Goal: Information Seeking & Learning: Learn about a topic

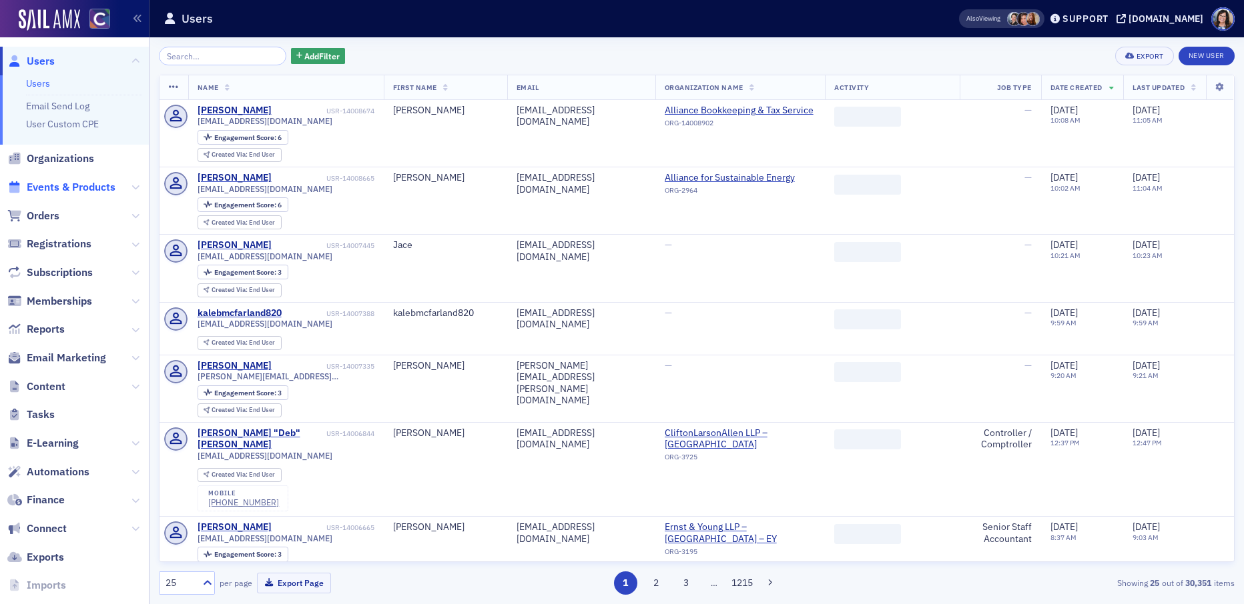
click at [53, 184] on span "Events & Products" at bounding box center [71, 187] width 89 height 15
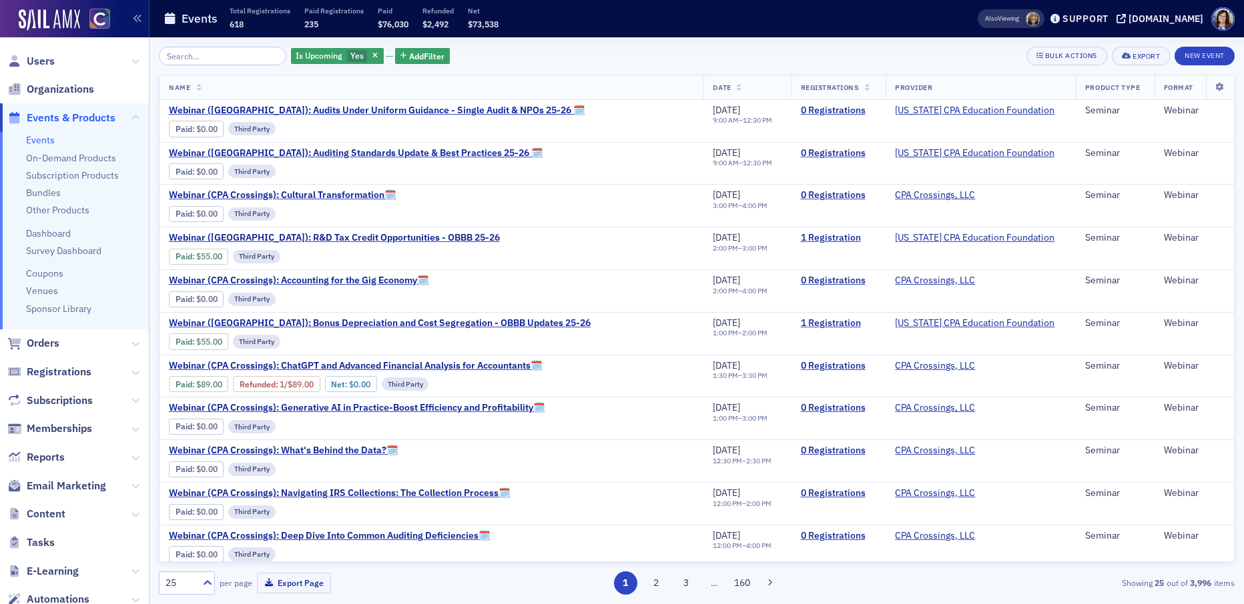
click at [234, 57] on input "search" at bounding box center [222, 56] width 127 height 19
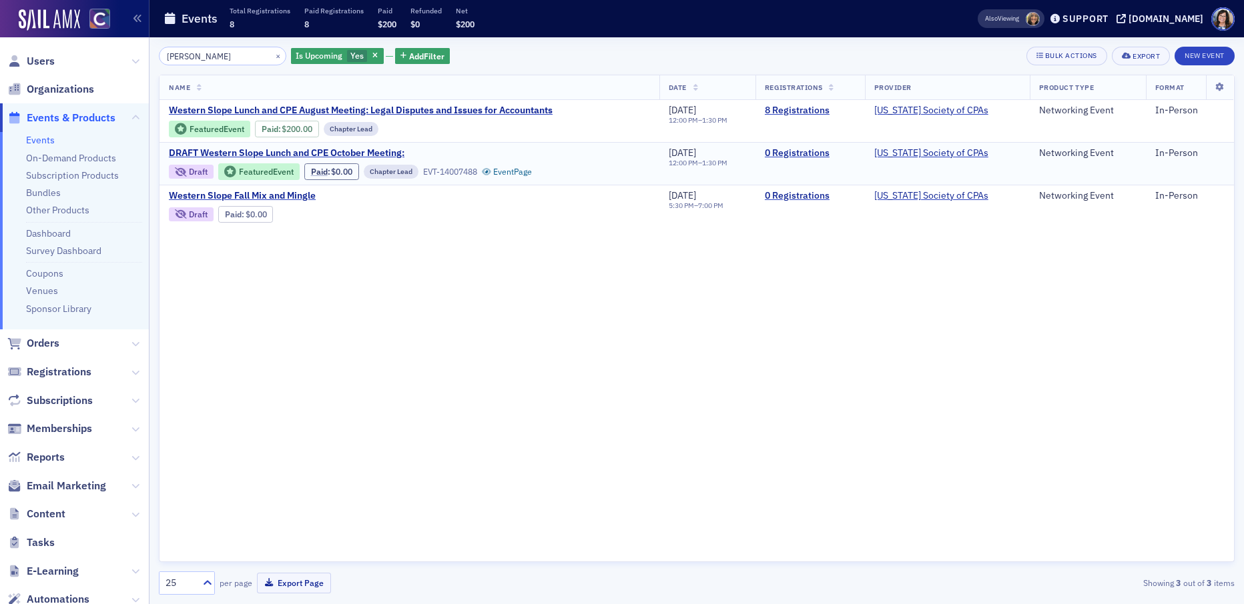
drag, startPoint x: 476, startPoint y: 278, endPoint x: 306, endPoint y: 179, distance: 196.1
click at [474, 275] on div "Name Date Registrations Provider Product Type Format Western Slope Lunch and CP…" at bounding box center [696, 319] width 1075 height 488
click at [369, 217] on link "Event Page" at bounding box center [361, 214] width 51 height 10
drag, startPoint x: 194, startPoint y: 56, endPoint x: 154, endPoint y: 55, distance: 40.0
click at [154, 55] on div "wes × Is Upcoming Yes Add Filter Bulk Actions Export New Event Name Date Regist…" at bounding box center [696, 320] width 1094 height 567
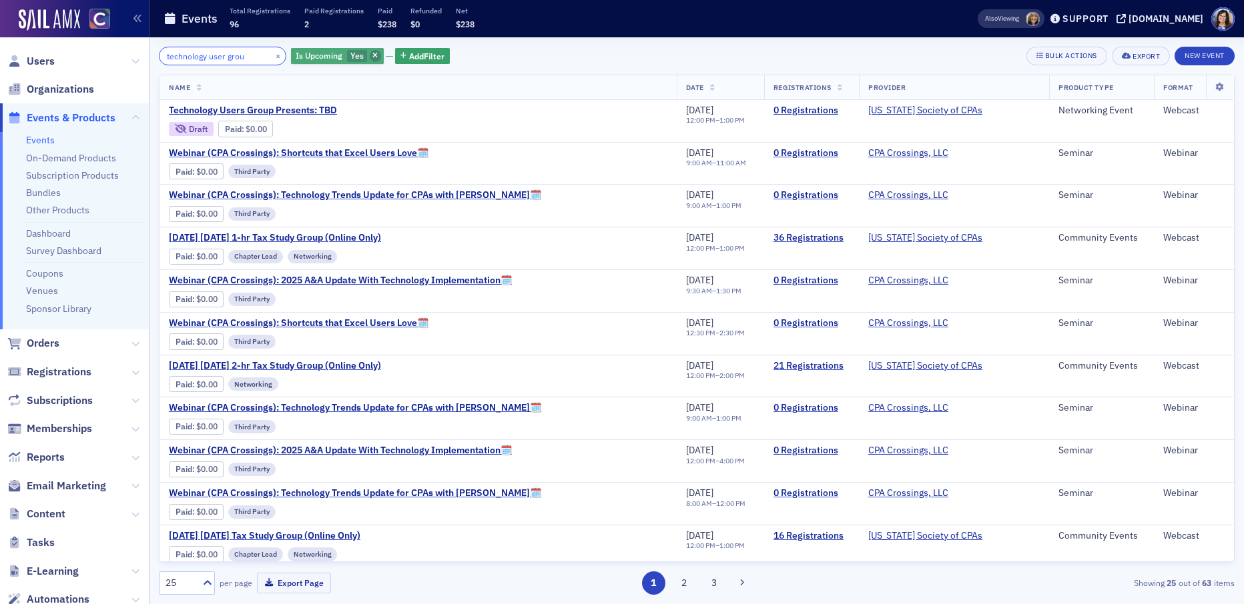
type input "technology user grou"
click at [372, 54] on icon "button" at bounding box center [374, 56] width 5 height 7
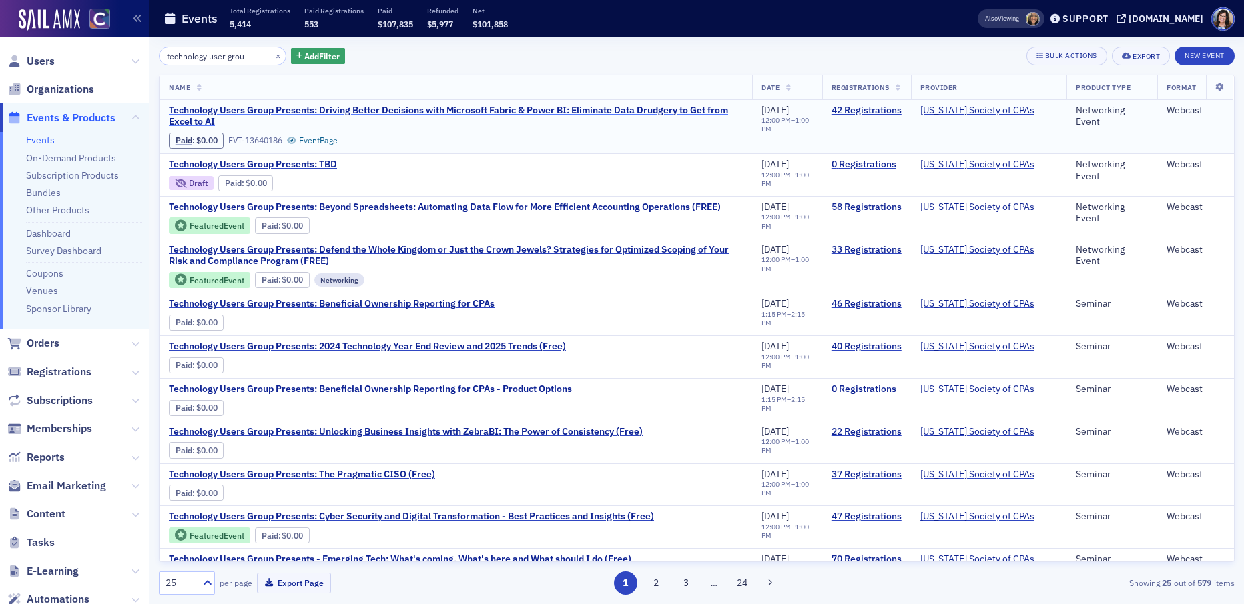
click at [244, 109] on span "Technology Users Group Presents: Driving Better Decisions with Microsoft Fabric…" at bounding box center [456, 116] width 574 height 23
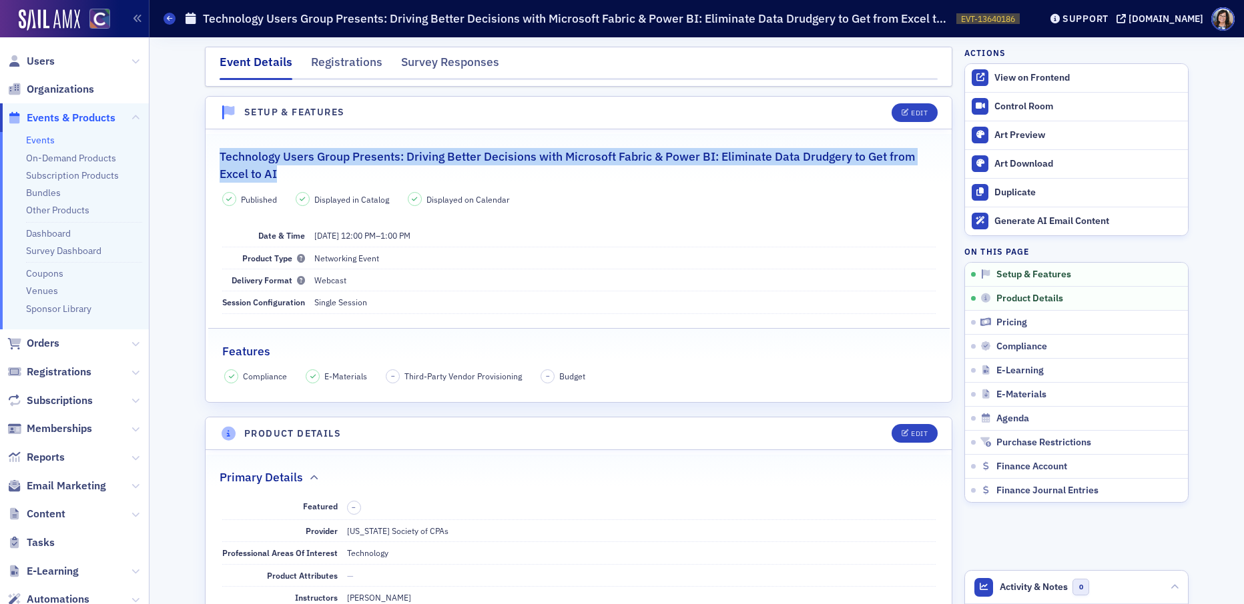
drag, startPoint x: 272, startPoint y: 173, endPoint x: 215, endPoint y: 161, distance: 57.8
click at [215, 161] on legend "Technology Users Group Presents: Driving Better Decisions with Microsoft Fabric…" at bounding box center [578, 158] width 746 height 49
copy h2 "Technology Users Group Presents: Driving Better Decisions with Microsoft Fabric…"
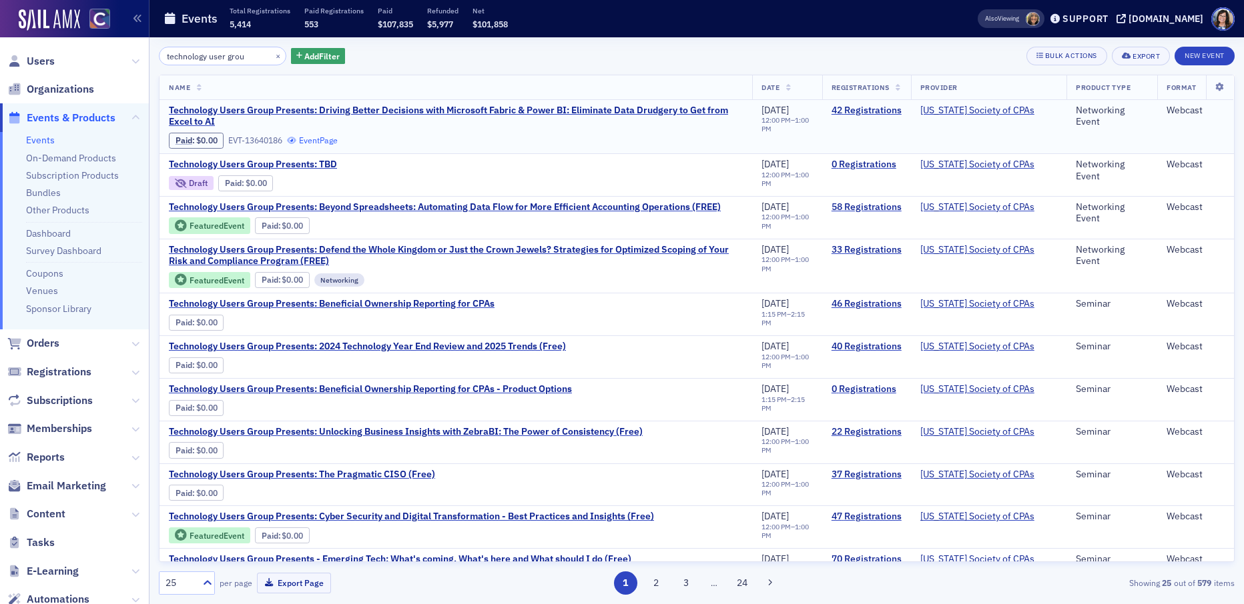
click at [320, 143] on link "Event Page" at bounding box center [312, 140] width 51 height 10
click at [45, 64] on span "Users" at bounding box center [41, 61] width 28 height 15
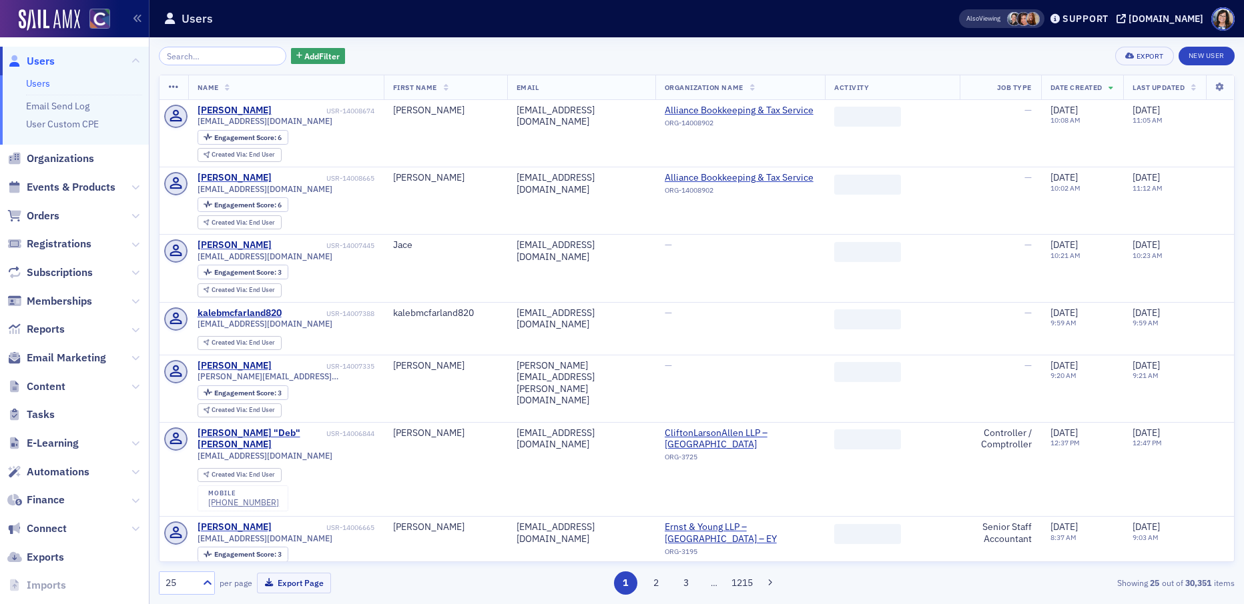
click at [222, 59] on input "search" at bounding box center [222, 56] width 127 height 19
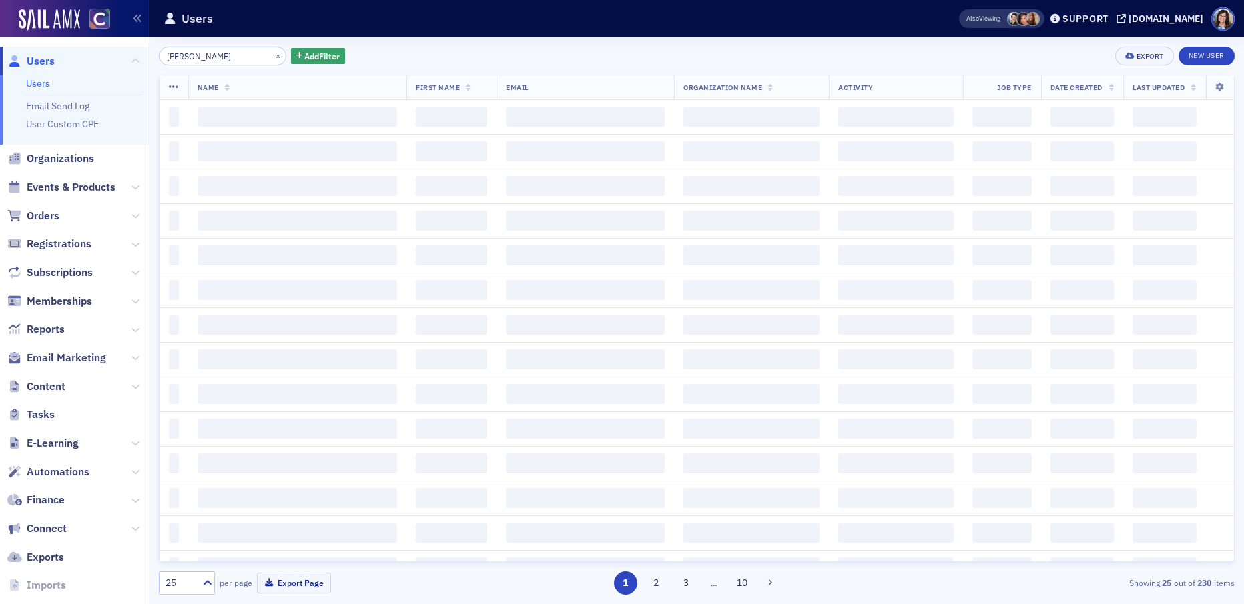
type input "kris brands"
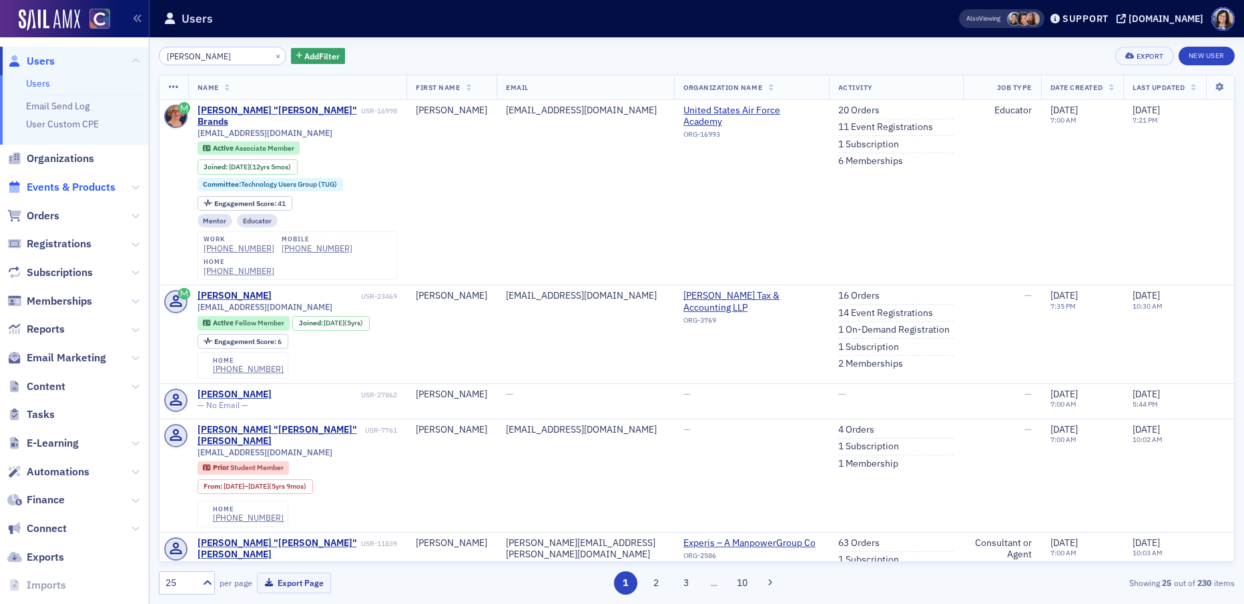
click at [79, 185] on span "Events & Products" at bounding box center [71, 187] width 89 height 15
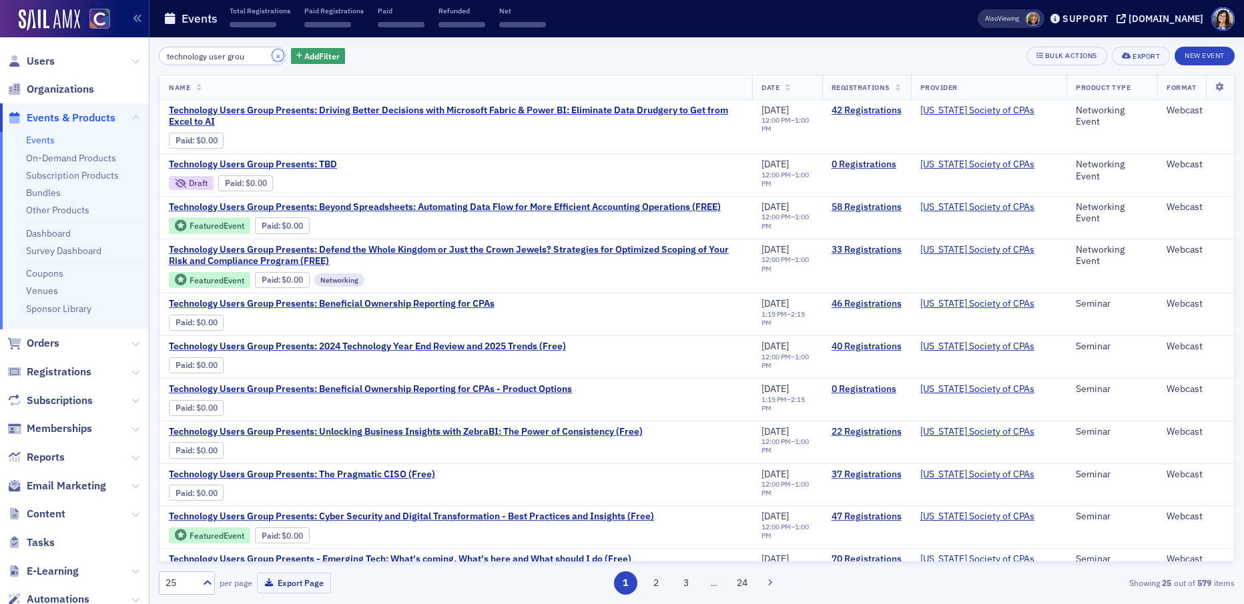
click at [272, 57] on button "×" at bounding box center [278, 55] width 12 height 12
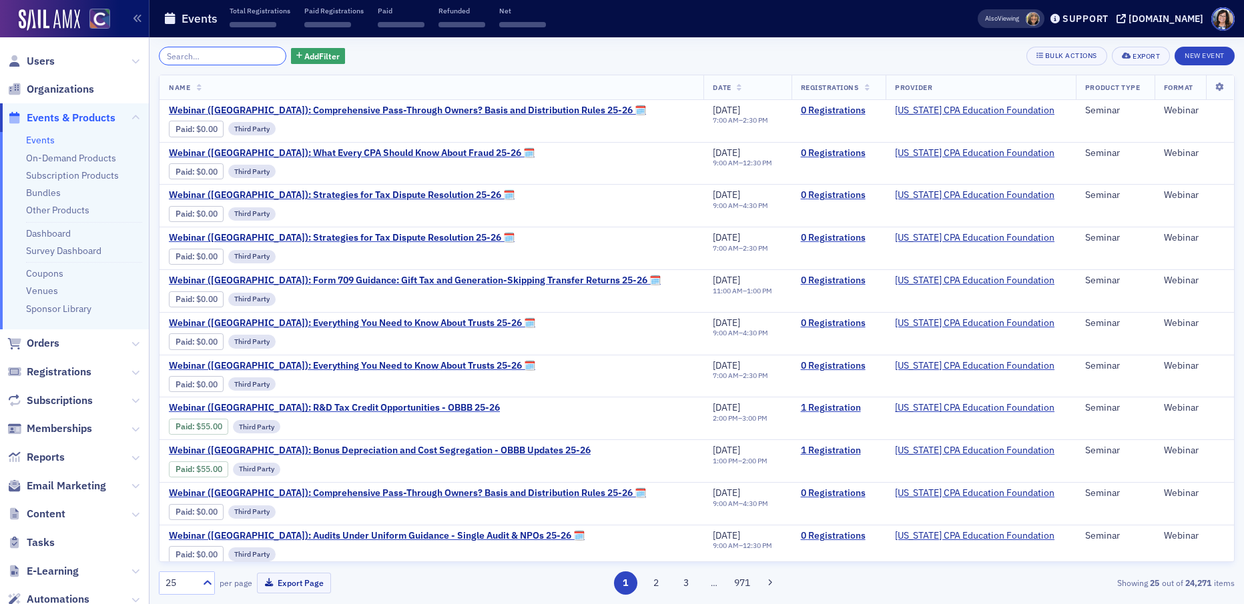
click at [228, 57] on input "search" at bounding box center [222, 56] width 127 height 19
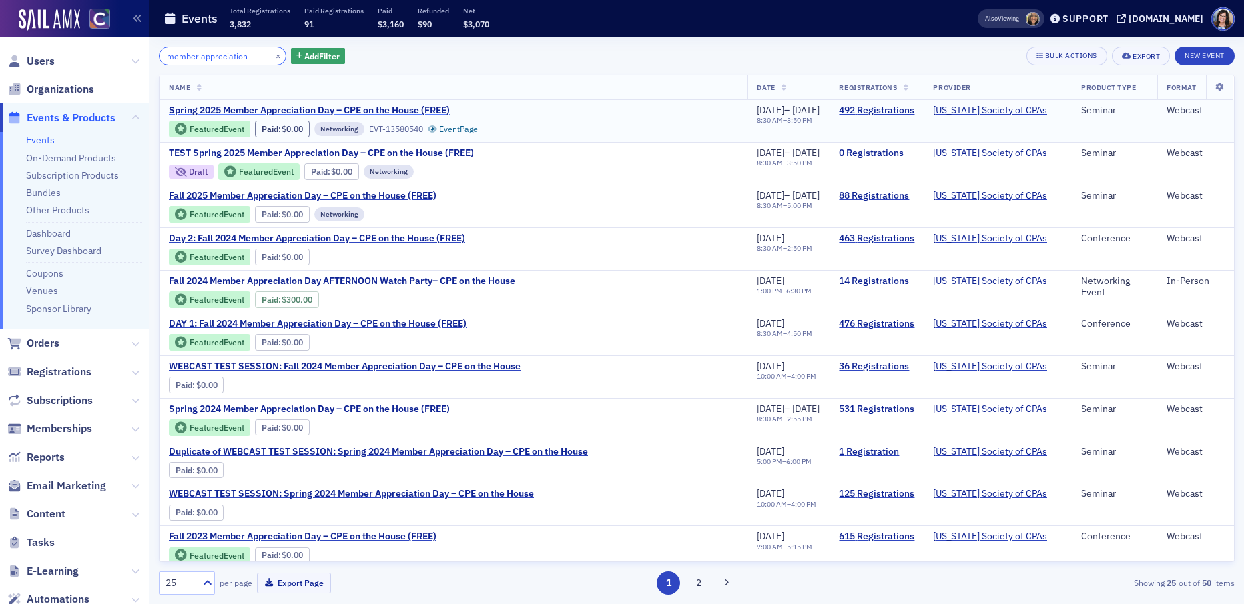
type input "member appreciation"
click at [402, 109] on span "Spring 2025 Member Appreciation Day – CPE on the House (FREE)" at bounding box center [309, 111] width 281 height 12
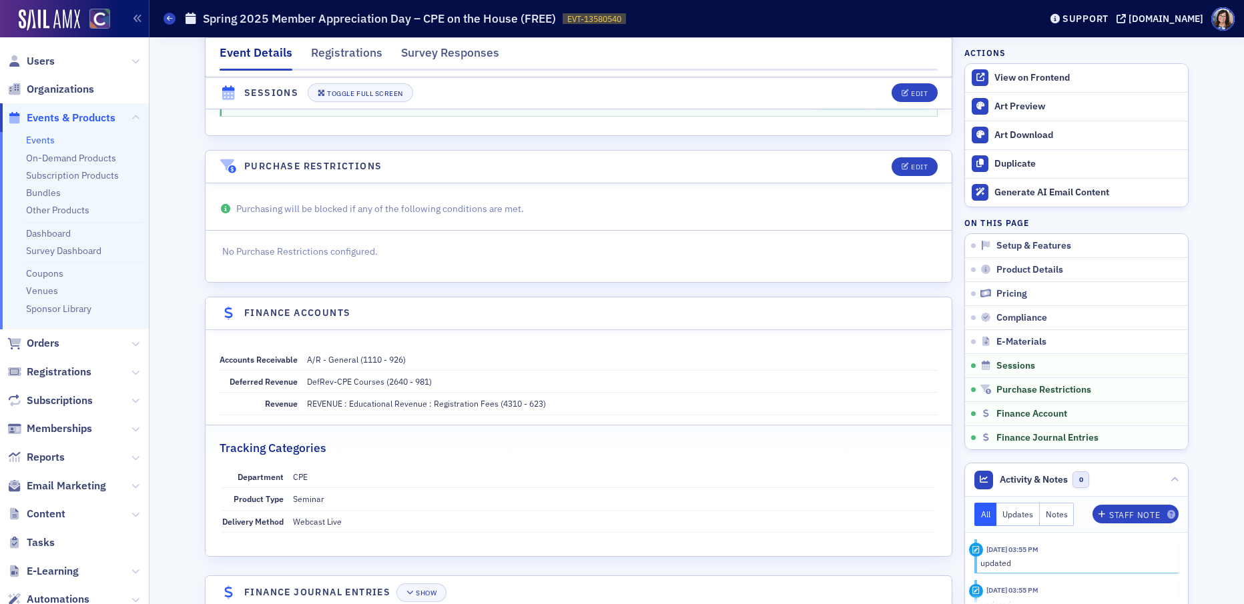
scroll to position [3930, 0]
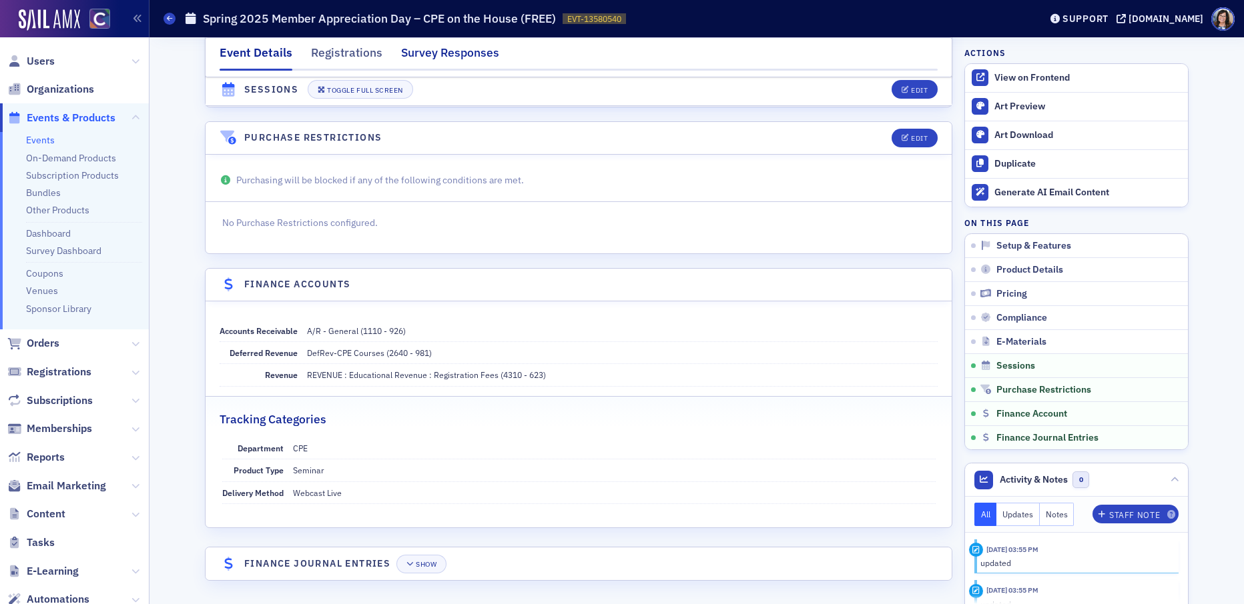
click at [439, 46] on div "Survey Responses" at bounding box center [450, 56] width 98 height 25
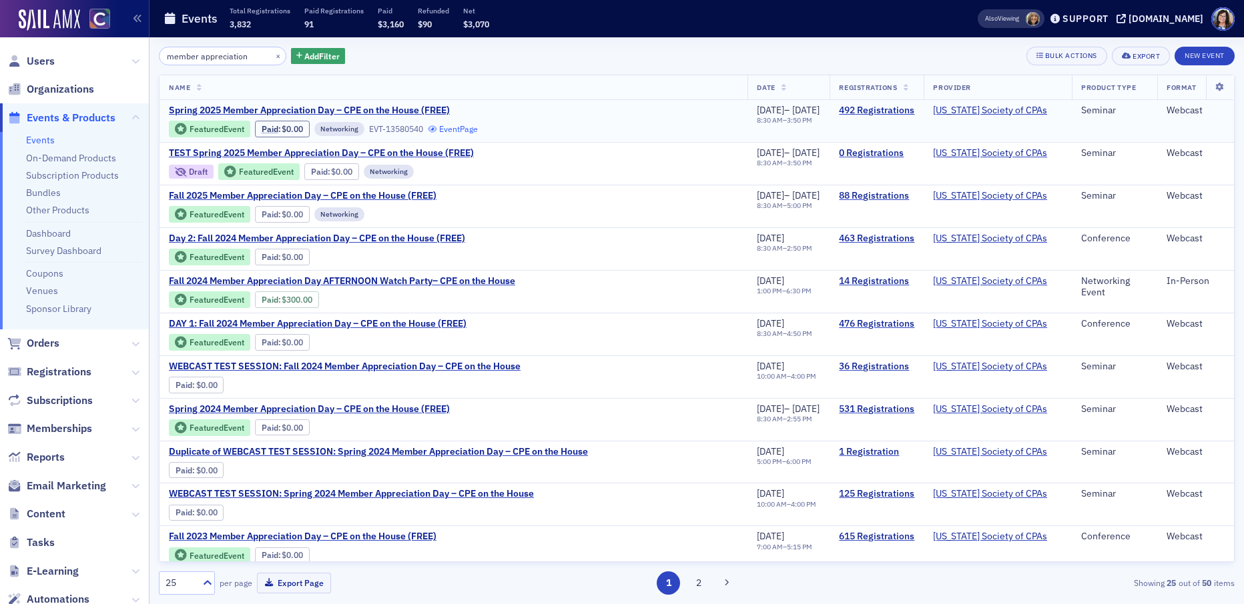
click at [462, 129] on link "Event Page" at bounding box center [453, 129] width 51 height 10
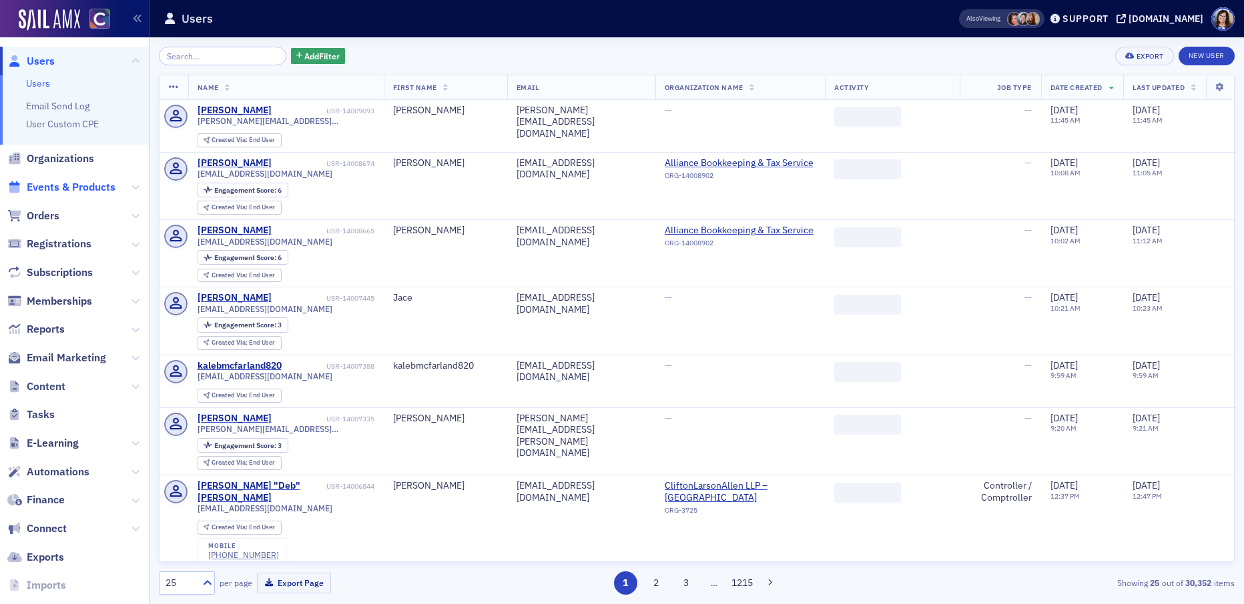
click at [77, 185] on span "Events & Products" at bounding box center [71, 187] width 89 height 15
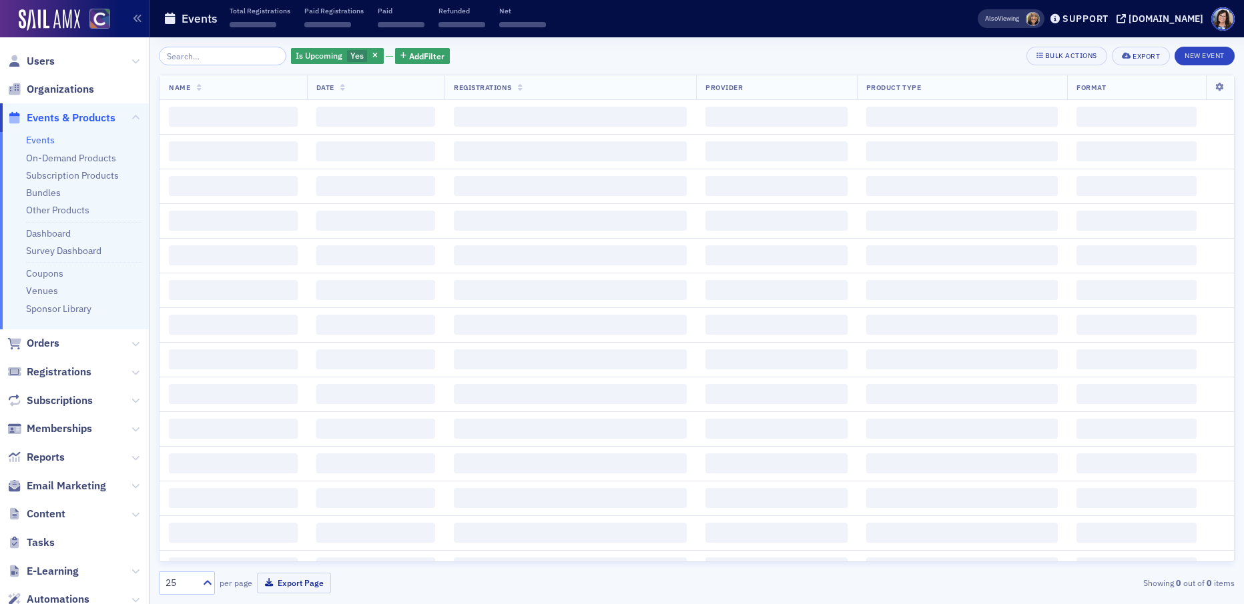
click at [204, 55] on input "search" at bounding box center [222, 56] width 127 height 19
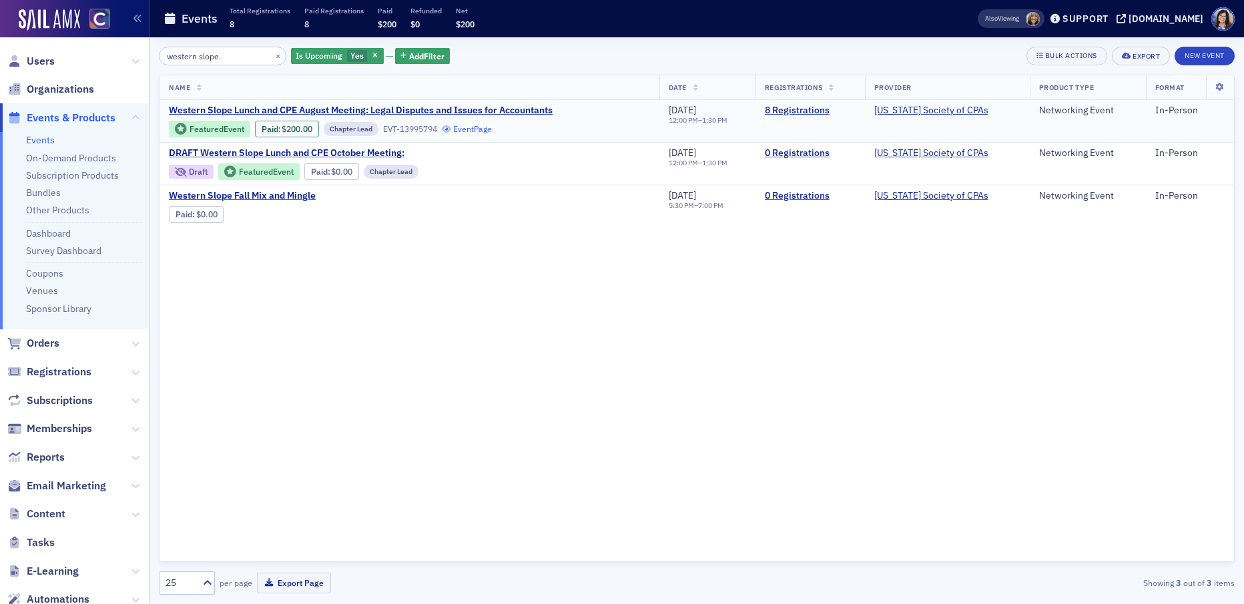
type input "western slope"
click at [469, 132] on link "Event Page" at bounding box center [467, 129] width 51 height 10
drag, startPoint x: 187, startPoint y: 52, endPoint x: 141, endPoint y: 53, distance: 45.4
click at [141, 53] on div "Users Organizations Events & Products Events On-Demand Products Subscription Pr…" at bounding box center [622, 302] width 1244 height 604
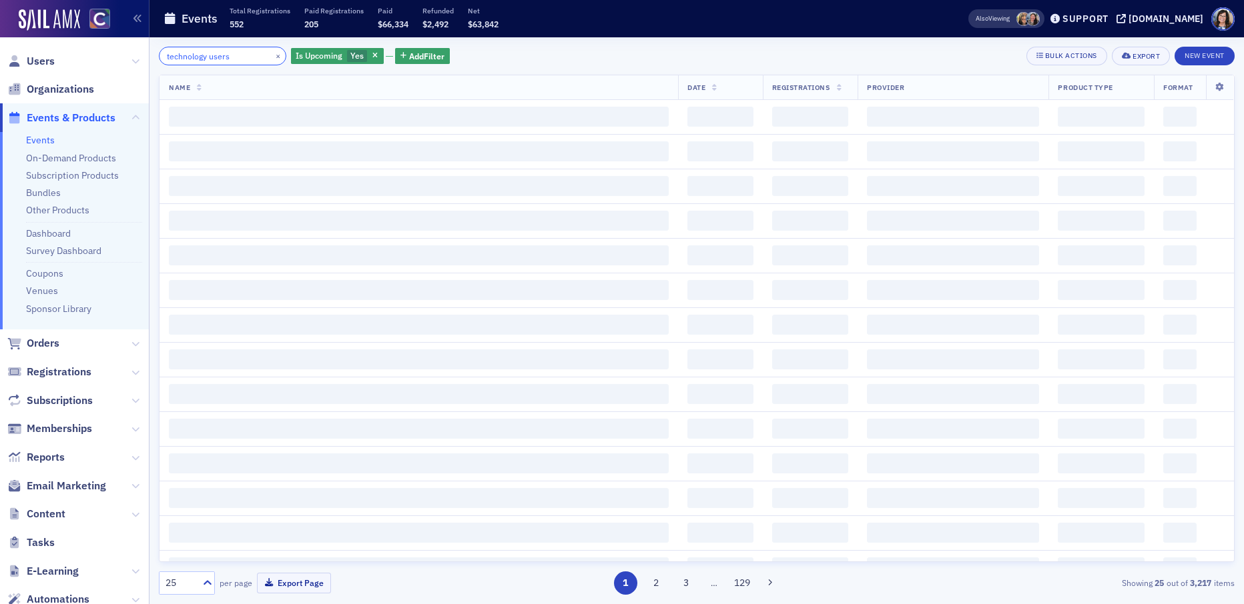
type input "technology users"
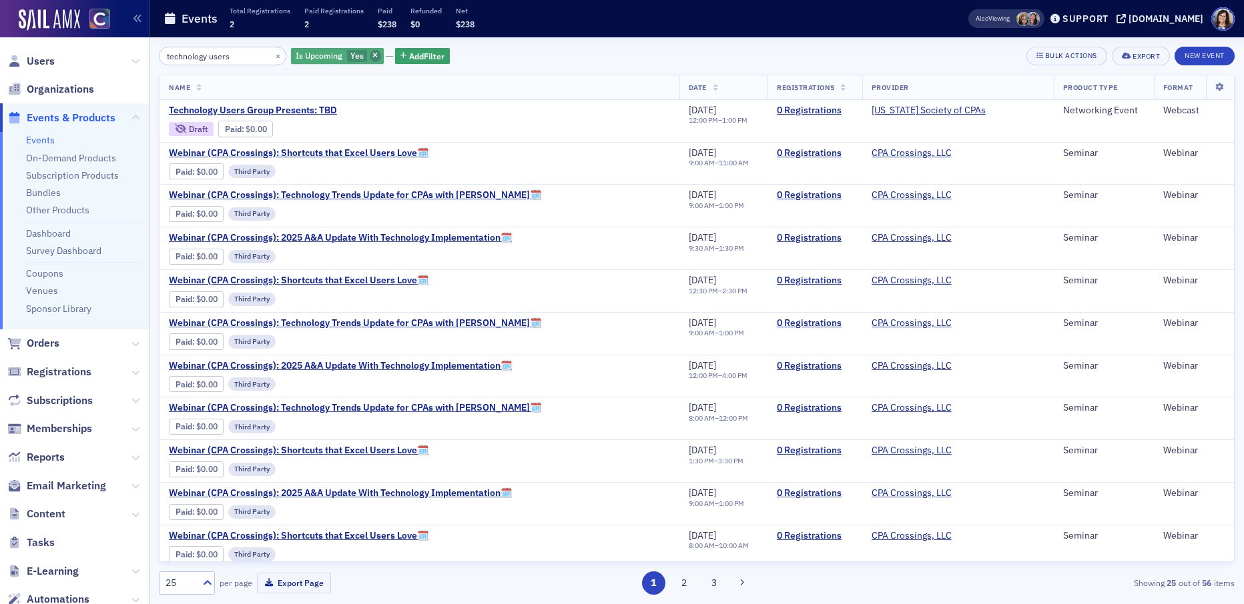
click at [372, 55] on icon "button" at bounding box center [374, 56] width 5 height 7
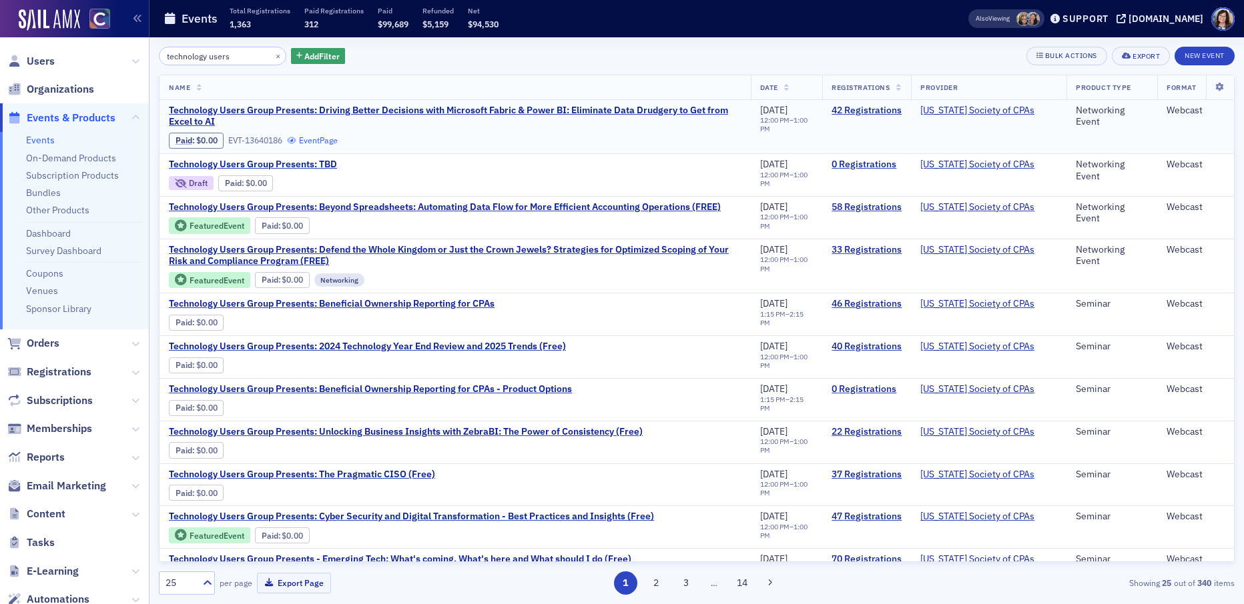
click at [320, 142] on link "Event Page" at bounding box center [312, 140] width 51 height 10
